Goal: Task Accomplishment & Management: Complete application form

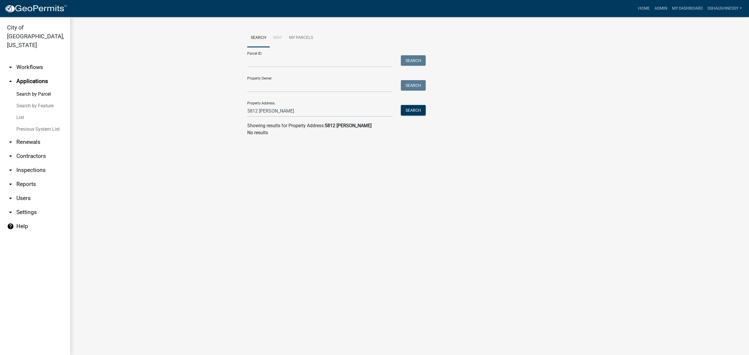
click at [32, 4] on img at bounding box center [36, 8] width 63 height 9
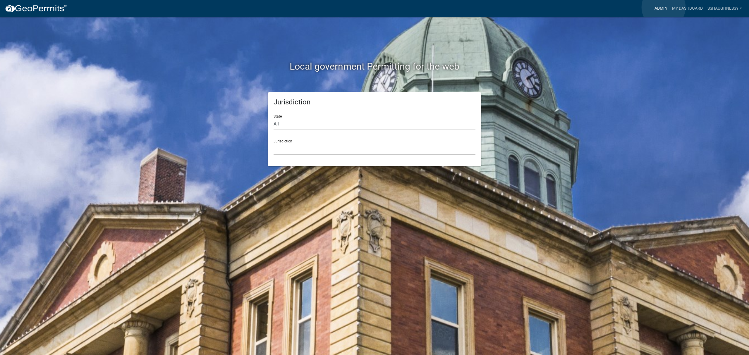
click at [664, 7] on link "Admin" at bounding box center [661, 8] width 18 height 11
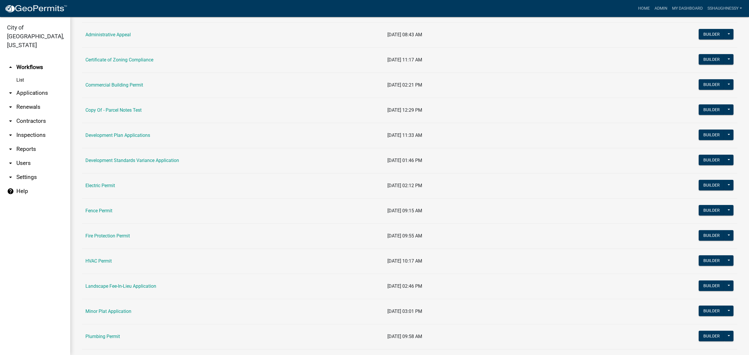
scroll to position [156, 0]
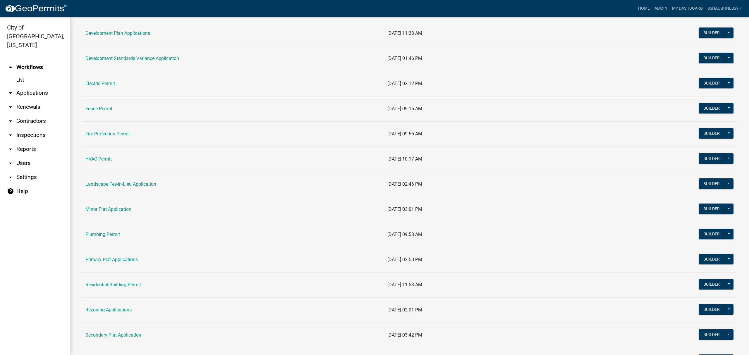
click at [115, 216] on td "Minor Plat Application" at bounding box center [233, 209] width 302 height 25
click at [115, 212] on link "Minor Plat Application" at bounding box center [108, 210] width 46 height 6
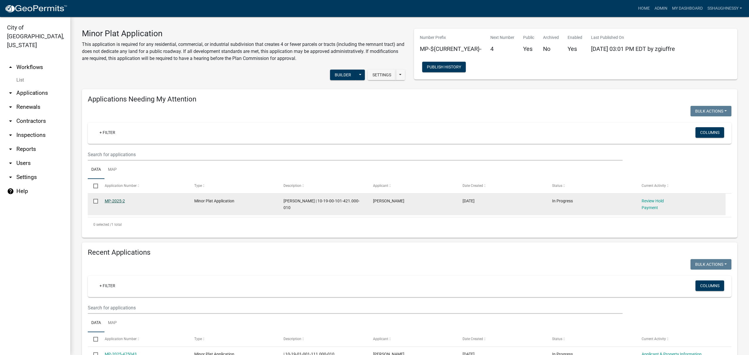
click at [115, 201] on link "MP-2025-2" at bounding box center [115, 201] width 20 height 5
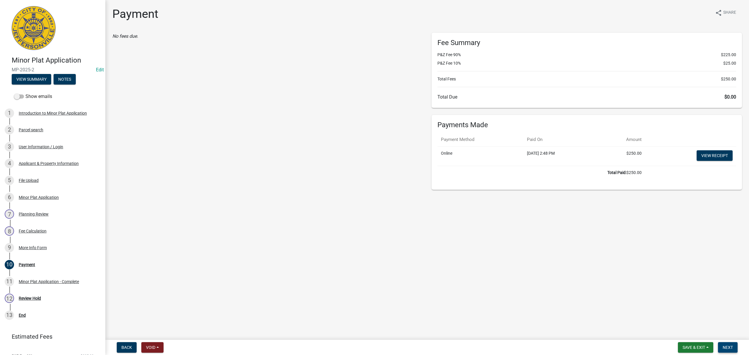
click at [729, 348] on span "Next" at bounding box center [728, 347] width 10 height 5
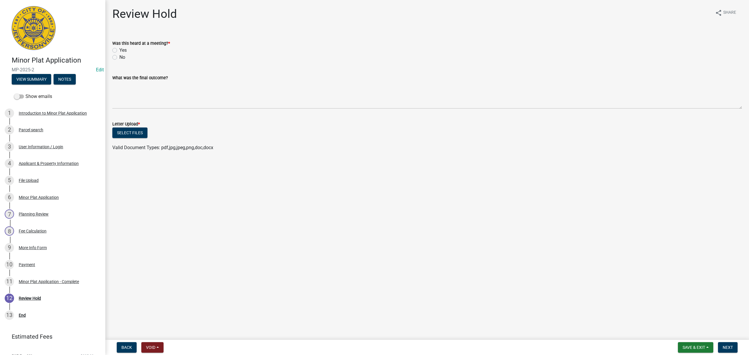
click at [119, 58] on label "No" at bounding box center [122, 57] width 6 height 7
click at [119, 58] on input "No" at bounding box center [121, 56] width 4 height 4
radio input "true"
click at [144, 131] on button "Select files" at bounding box center [129, 133] width 35 height 11
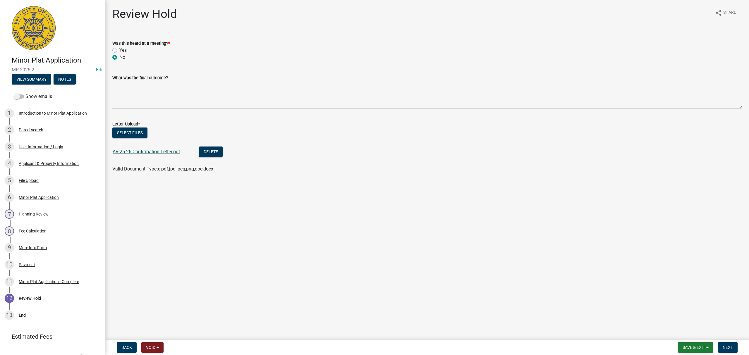
click at [170, 153] on link "AR-25-26 Confirmation Letter.pdf" at bounding box center [147, 152] width 68 height 6
click at [730, 349] on span "Next" at bounding box center [728, 347] width 10 height 5
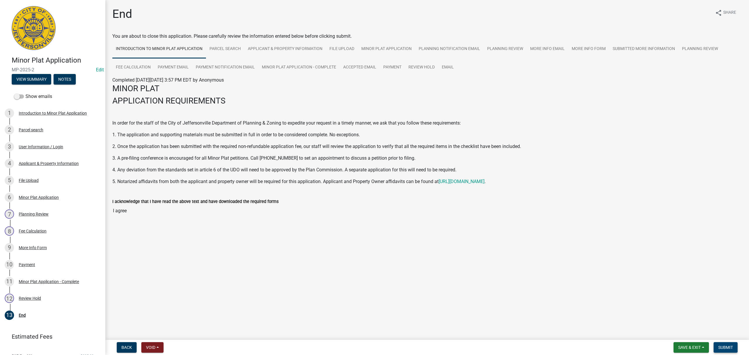
click at [722, 347] on span "Submit" at bounding box center [726, 347] width 15 height 5
